Goal: Information Seeking & Learning: Learn about a topic

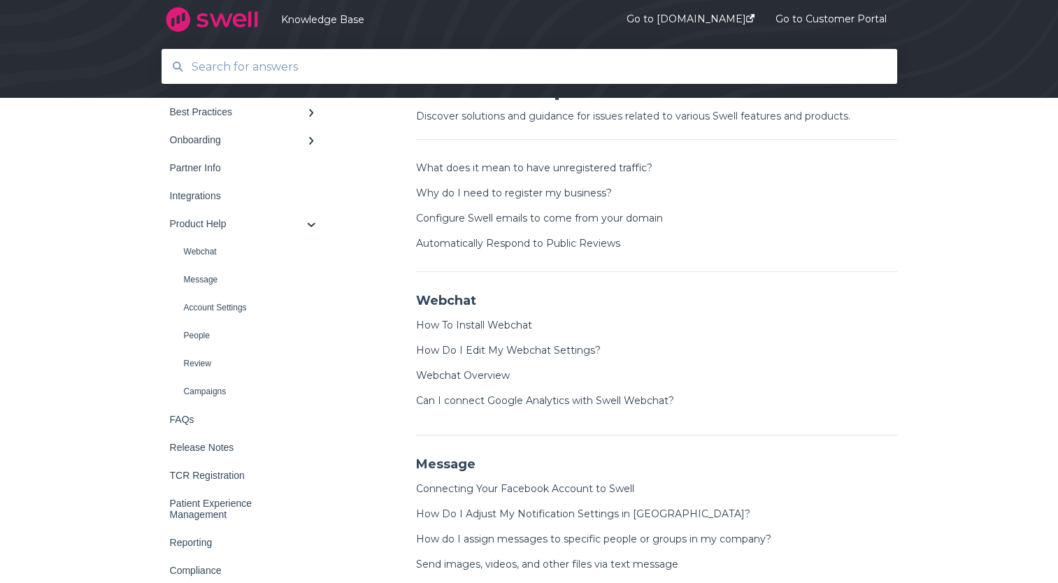
scroll to position [160, 0]
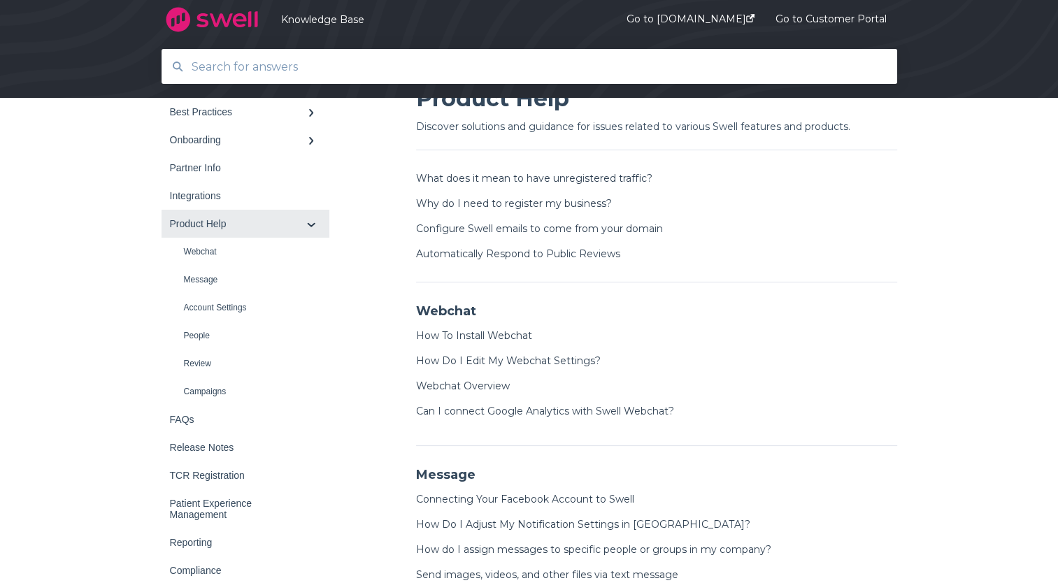
click at [308, 225] on icon at bounding box center [311, 224] width 8 height 5
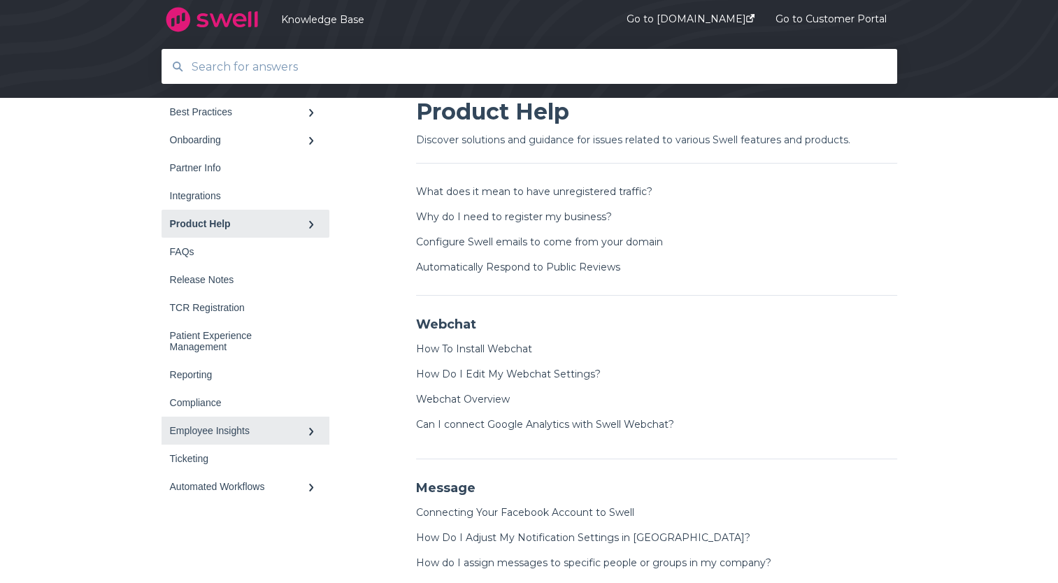
scroll to position [0, 0]
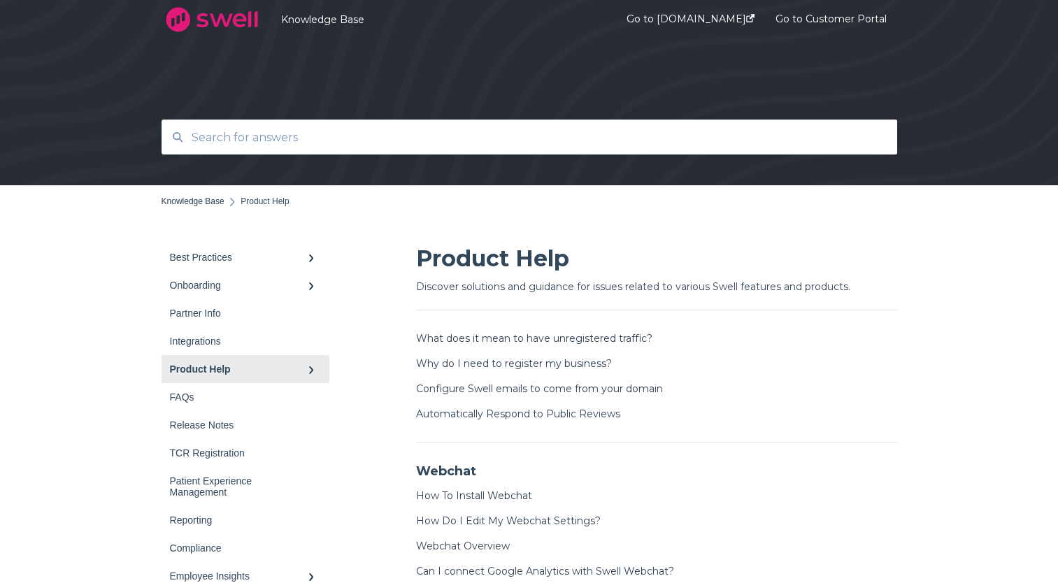
click at [206, 206] on div "Back to home Knowledge Base Product Help" at bounding box center [530, 214] width 736 height 58
click at [211, 201] on span "Knowledge Base" at bounding box center [193, 202] width 63 height 10
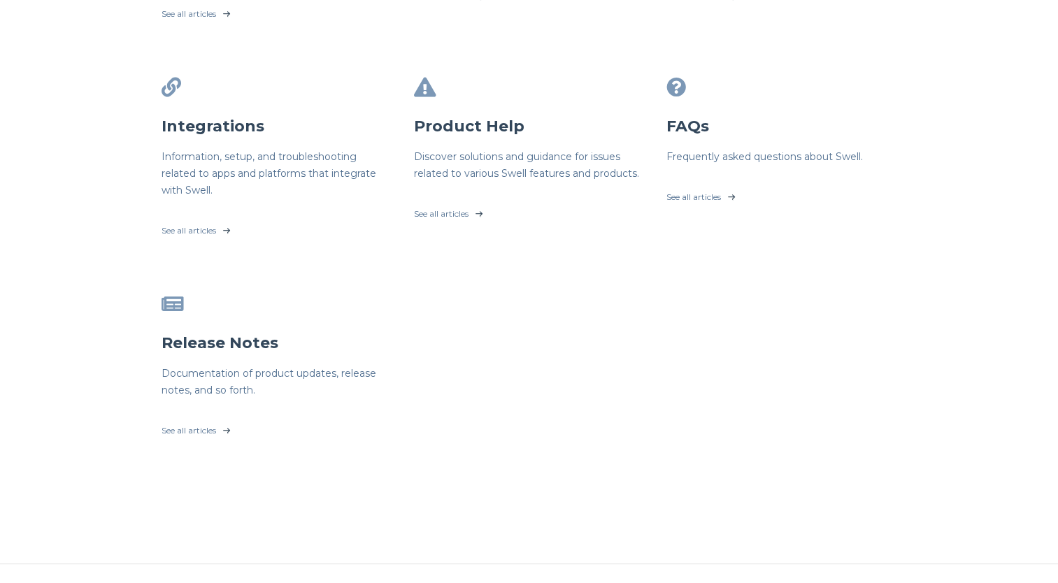
scroll to position [452, 0]
click at [435, 217] on link "See all articles" at bounding box center [529, 212] width 231 height 35
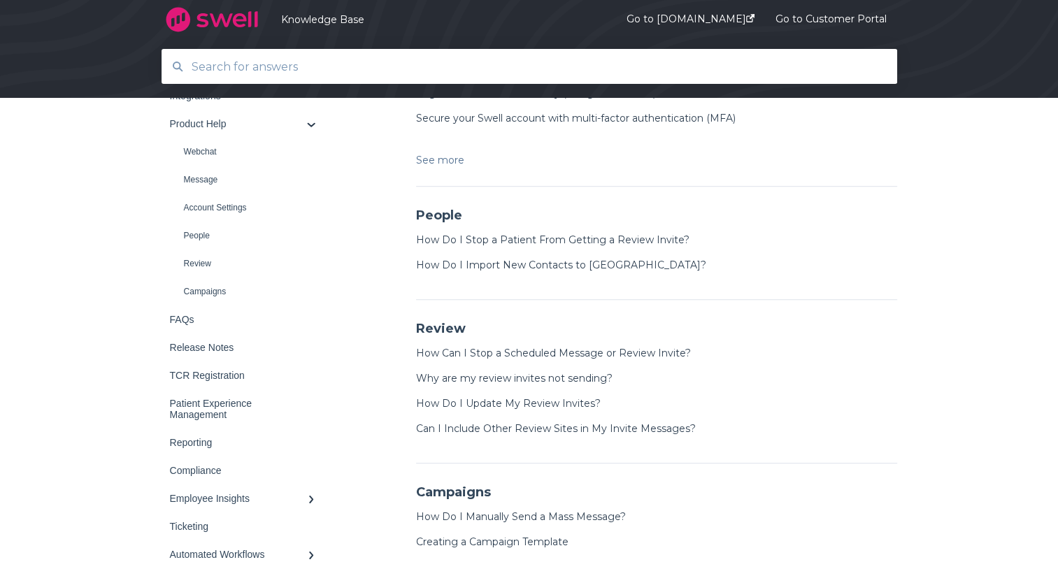
scroll to position [939, 0]
